Goal: Check status: Check status

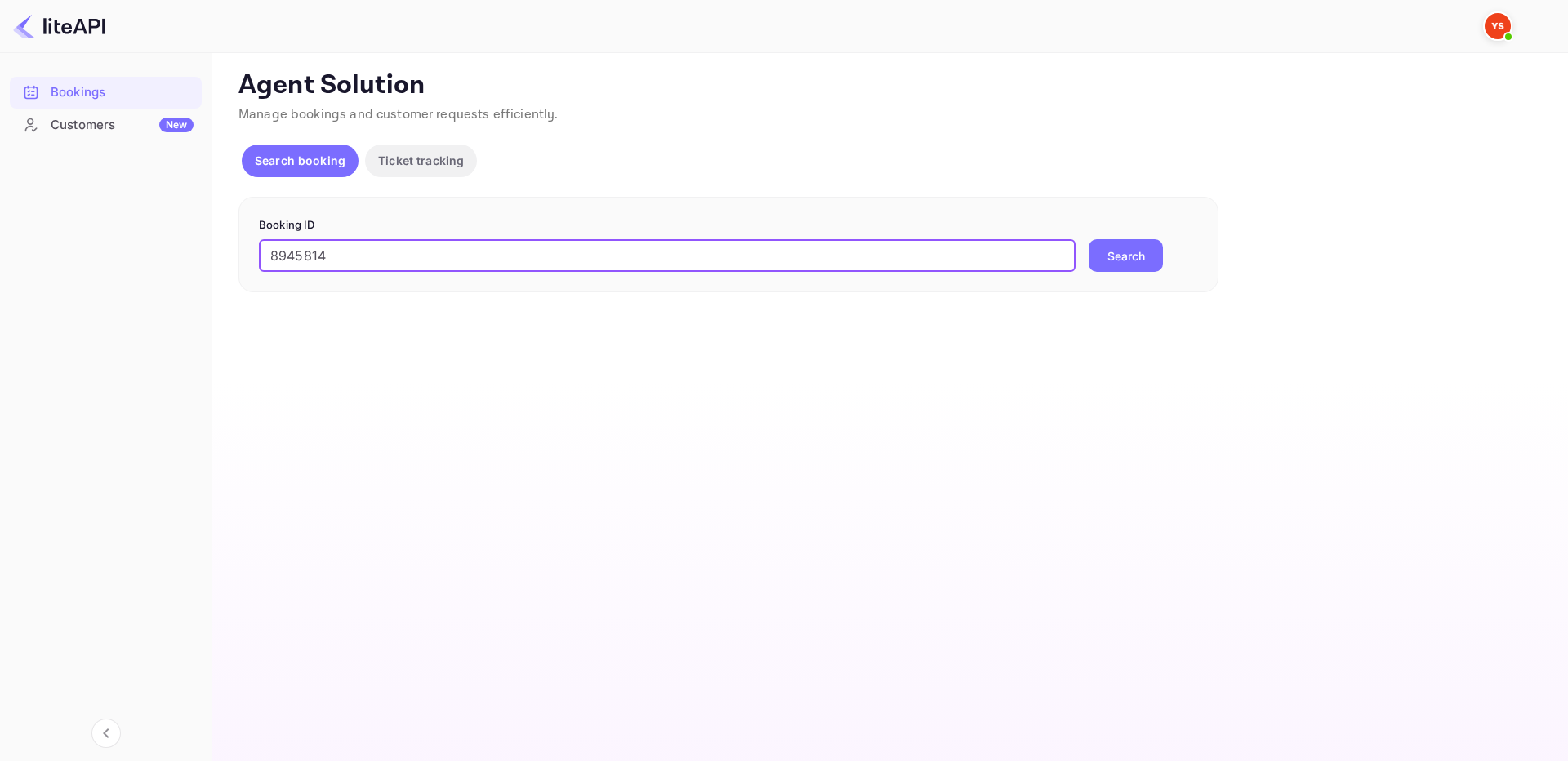
type input "8945814"
click at [1139, 247] on button "Search" at bounding box center [1126, 255] width 75 height 33
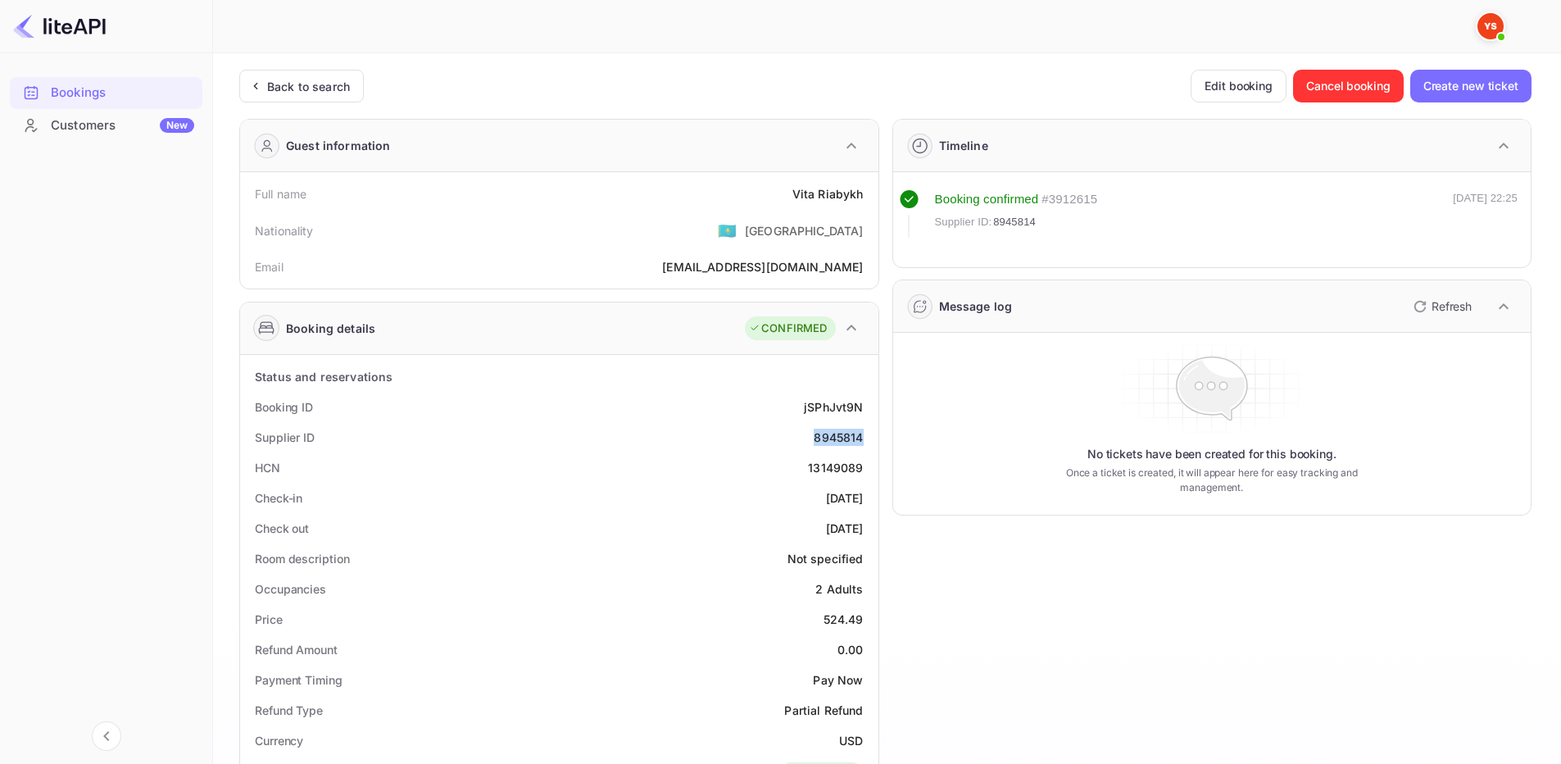
drag, startPoint x: 834, startPoint y: 436, endPoint x: 858, endPoint y: 427, distance: 26.2
click at [868, 439] on div "Supplier ID 8945814" at bounding box center [559, 437] width 625 height 30
copy div "8945814"
drag, startPoint x: 784, startPoint y: 202, endPoint x: 874, endPoint y: 195, distance: 89.6
click at [874, 195] on div "Full name [PERSON_NAME] Nationality 🇰🇿 [DEMOGRAPHIC_DATA] Email [EMAIL_ADDRESS]…" at bounding box center [559, 230] width 638 height 116
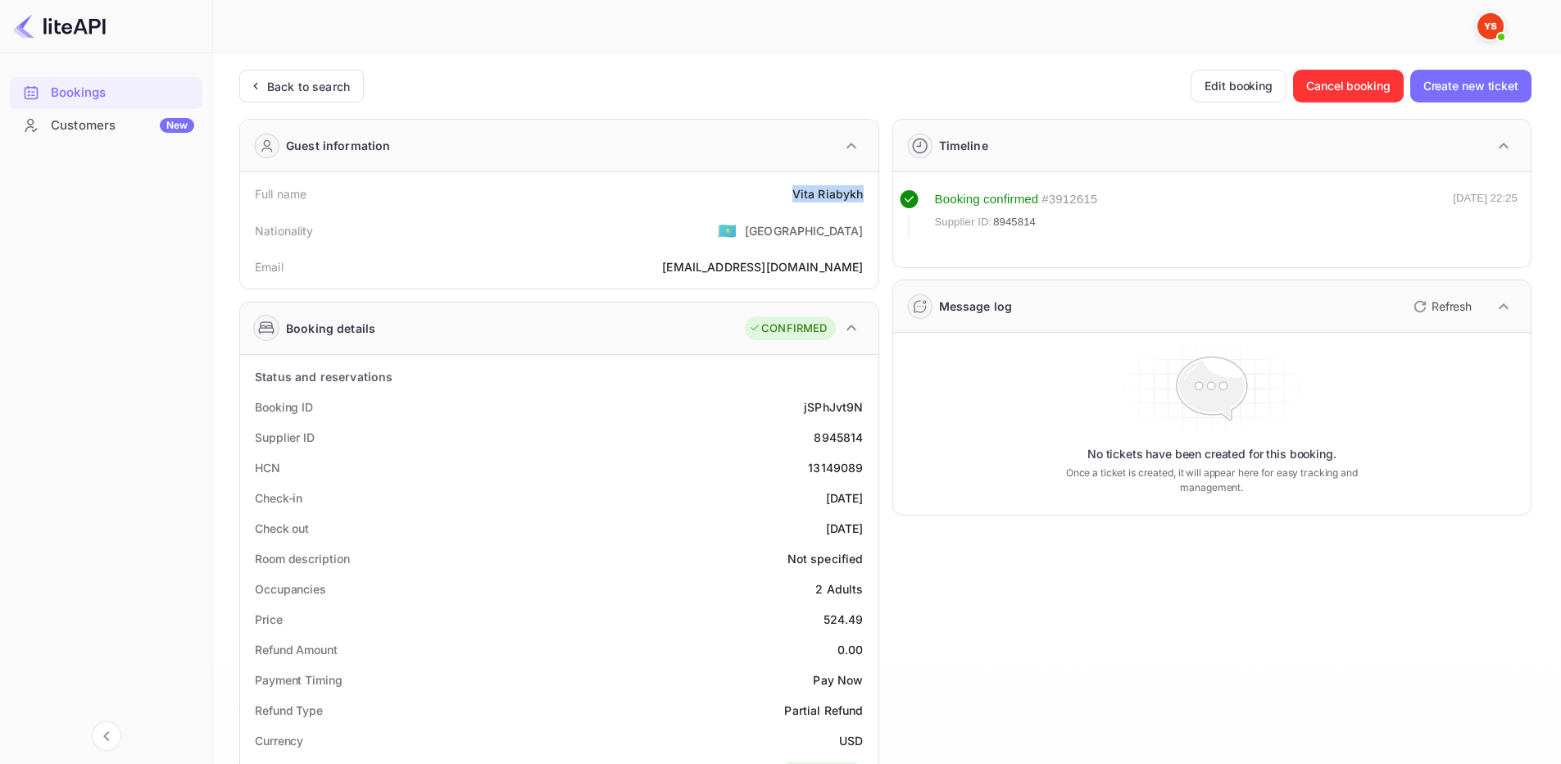
copy div "Vita Riabykh"
drag, startPoint x: 822, startPoint y: 619, endPoint x: 866, endPoint y: 620, distance: 44.3
click at [866, 620] on div "Price 524.49" at bounding box center [559, 619] width 625 height 30
copy div "524.49"
